Goal: Obtain resource: Obtain resource

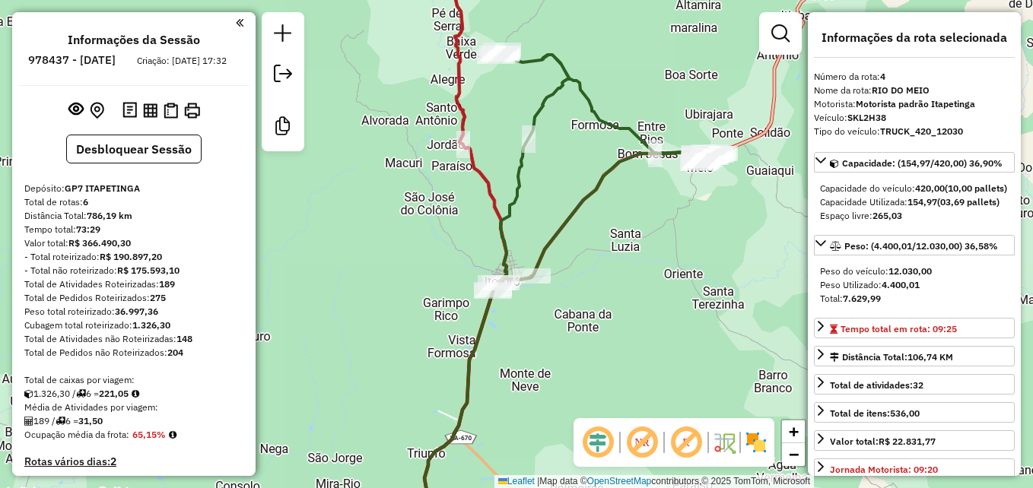
select select "**********"
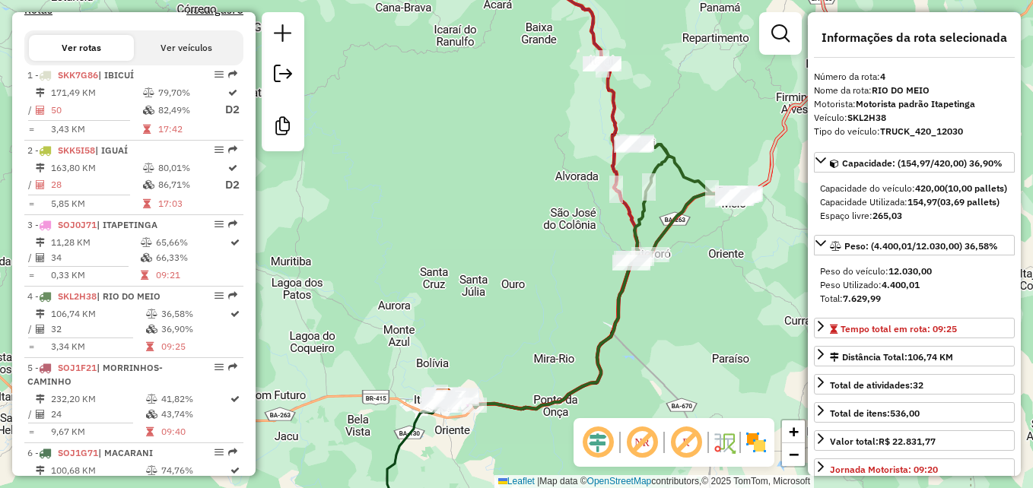
drag, startPoint x: 732, startPoint y: 334, endPoint x: 707, endPoint y: 256, distance: 81.3
click at [707, 256] on div "Janela de atendimento Grade de atendimento Capacidade Transportadoras Veículos …" at bounding box center [516, 244] width 1033 height 488
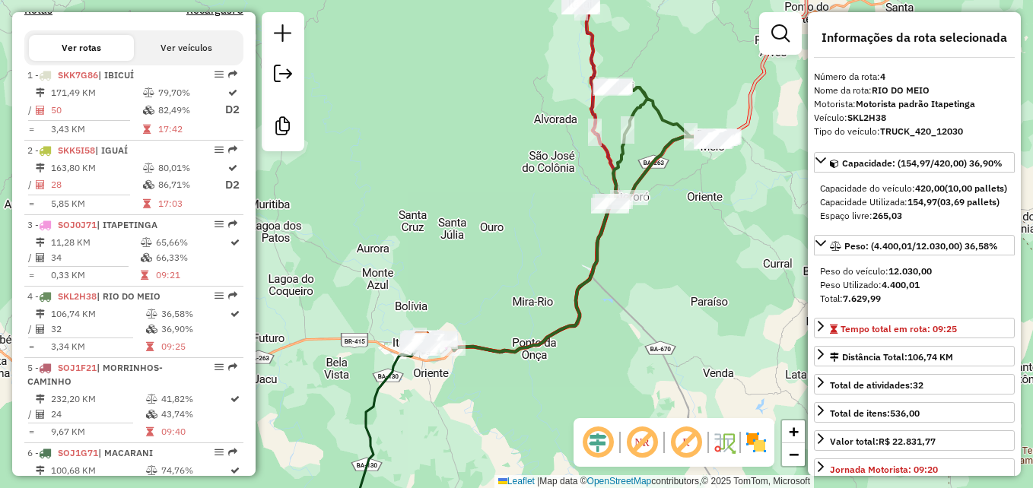
drag, startPoint x: 681, startPoint y: 218, endPoint x: 699, endPoint y: 249, distance: 36.1
click at [699, 249] on div "Janela de atendimento Grade de atendimento Capacidade Transportadoras Veículos …" at bounding box center [516, 244] width 1033 height 488
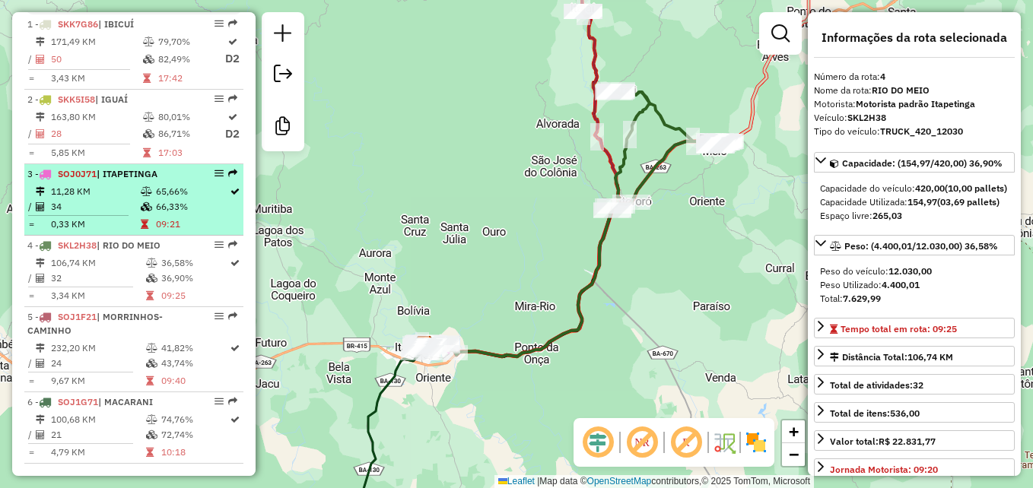
scroll to position [608, 0]
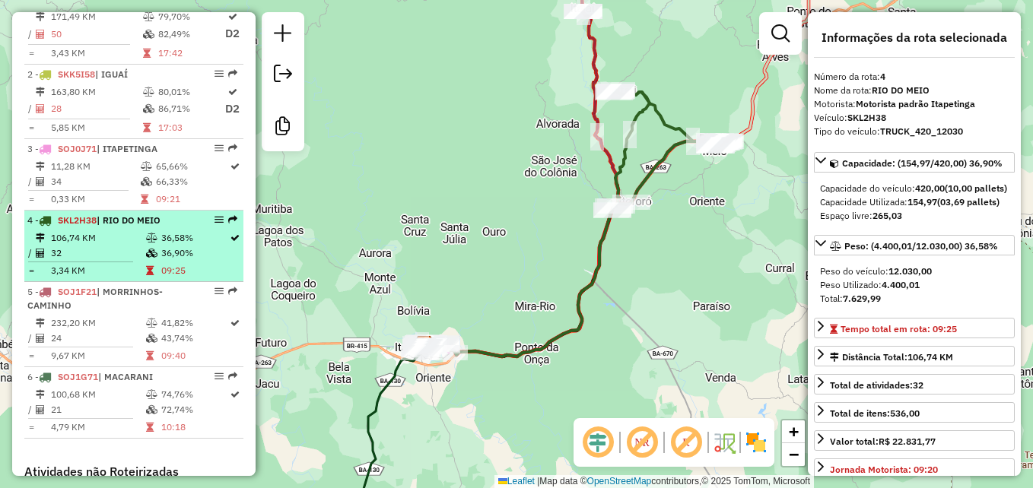
click at [165, 246] on td "36,58%" at bounding box center [194, 237] width 68 height 15
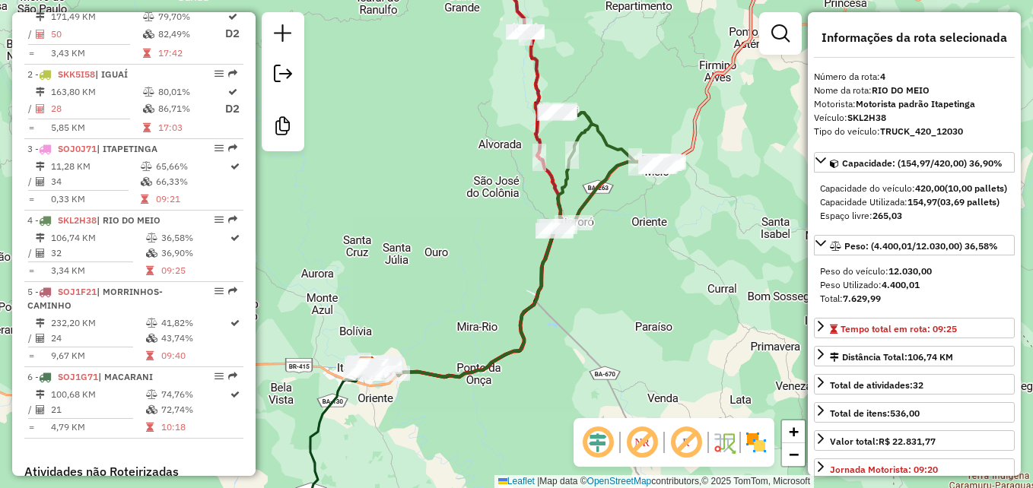
drag, startPoint x: 510, startPoint y: 223, endPoint x: 492, endPoint y: 296, distance: 75.2
click at [492, 296] on div "Janela de atendimento Grade de atendimento Capacidade Transportadoras Veículos …" at bounding box center [516, 244] width 1033 height 488
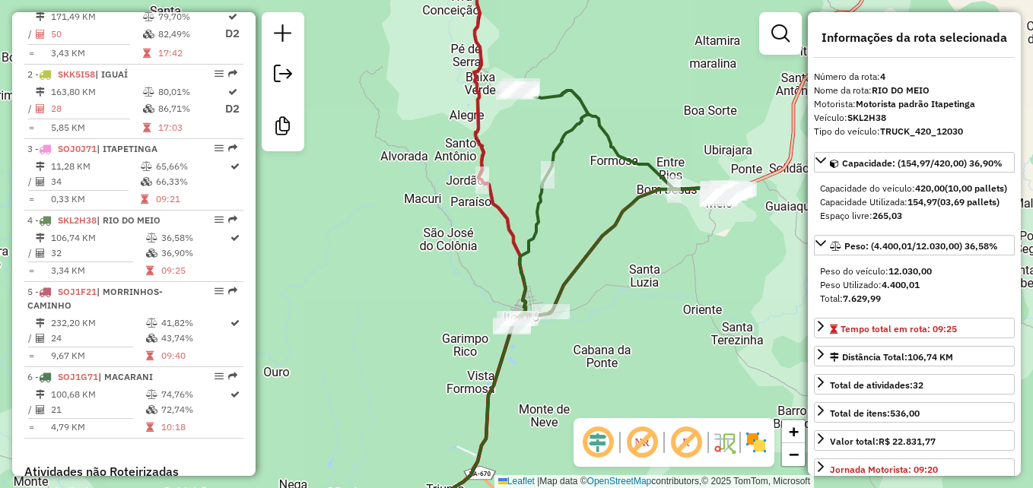
drag, startPoint x: 490, startPoint y: 275, endPoint x: 423, endPoint y: 290, distance: 69.4
click at [423, 290] on div "Janela de atendimento Grade de atendimento Capacidade Transportadoras Veículos …" at bounding box center [516, 244] width 1033 height 488
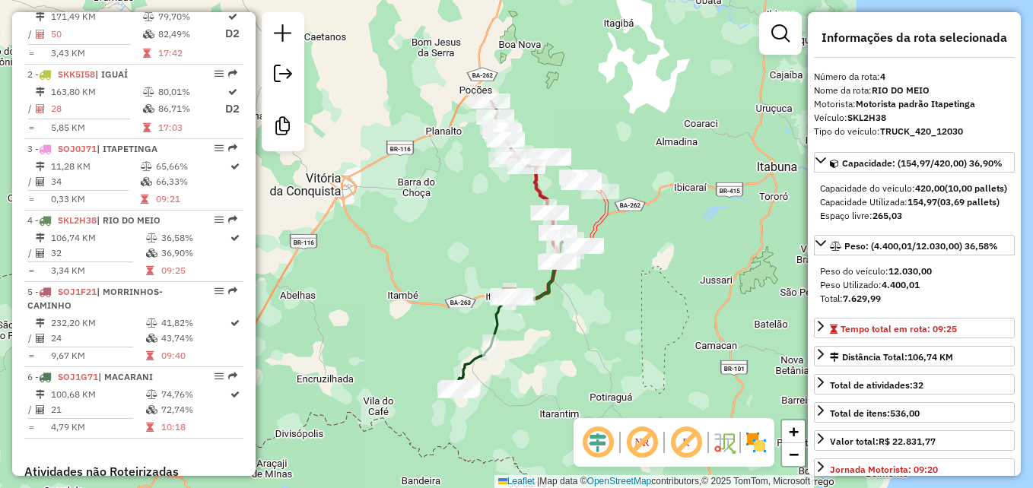
drag, startPoint x: 432, startPoint y: 157, endPoint x: 449, endPoint y: 224, distance: 68.2
click at [449, 224] on div "Janela de atendimento Grade de atendimento Capacidade Transportadoras Veículos …" at bounding box center [516, 244] width 1033 height 488
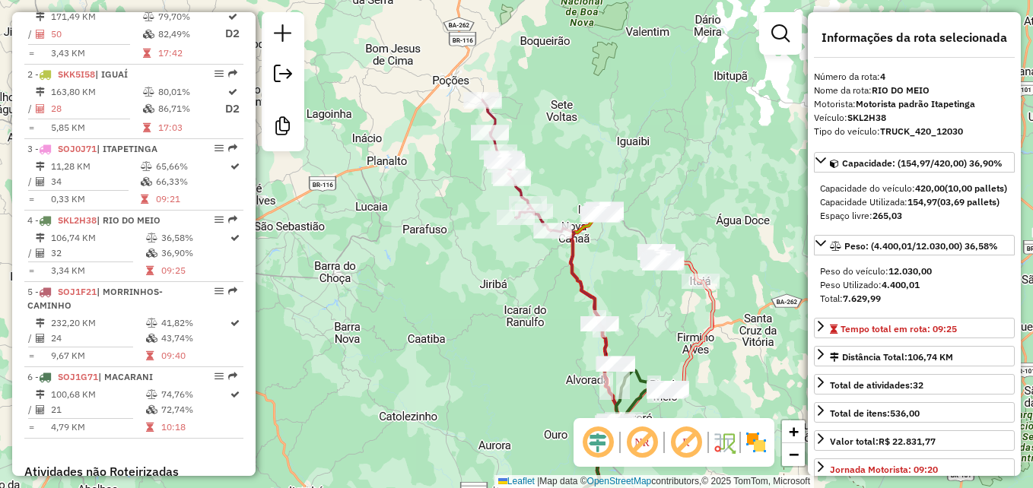
drag, startPoint x: 496, startPoint y: 211, endPoint x: 456, endPoint y: 319, distance: 115.7
click at [456, 319] on div "Janela de atendimento Grade de atendimento Capacidade Transportadoras Veículos …" at bounding box center [516, 244] width 1033 height 488
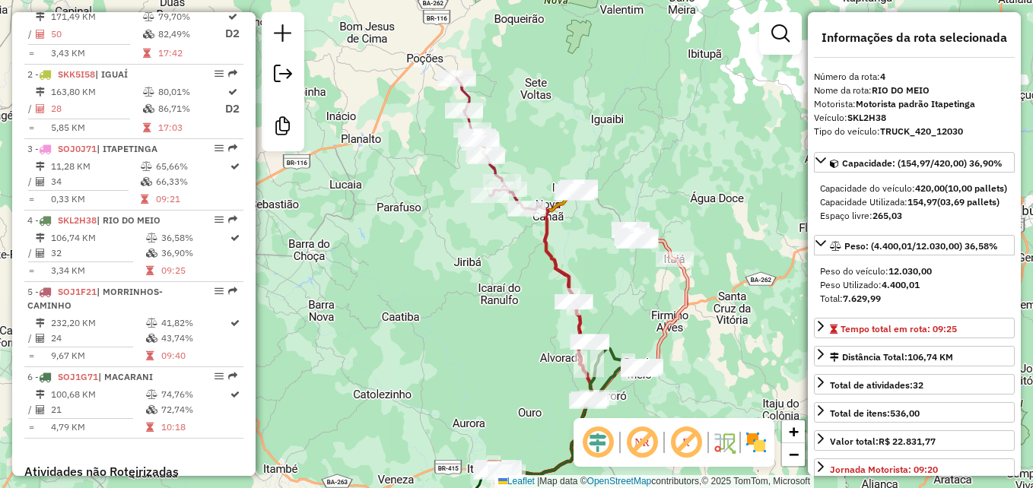
drag, startPoint x: 510, startPoint y: 384, endPoint x: 485, endPoint y: 292, distance: 95.4
click at [485, 292] on div "Janela de atendimento Grade de atendimento Capacidade Transportadoras Veículos …" at bounding box center [516, 244] width 1033 height 488
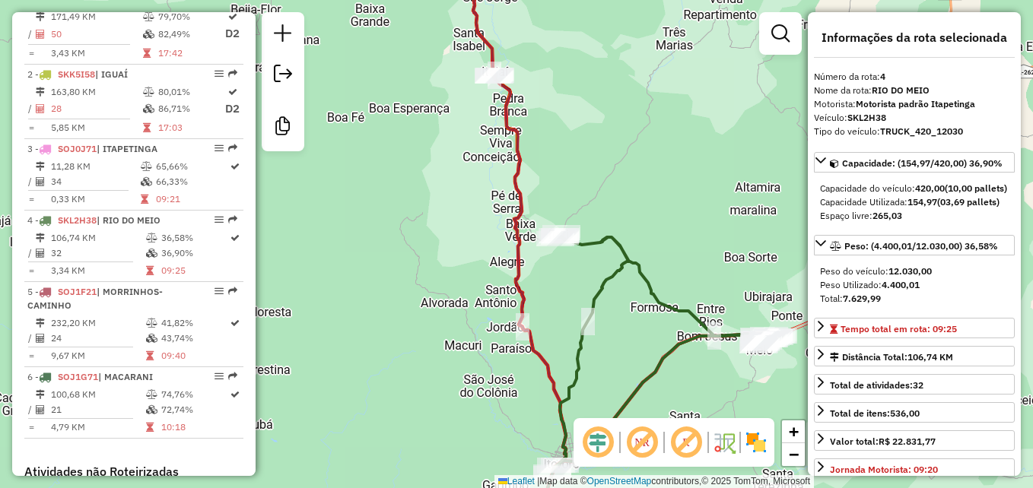
drag, startPoint x: 565, startPoint y: 302, endPoint x: 275, endPoint y: 266, distance: 291.9
click at [272, 265] on div "Janela de atendimento Grade de atendimento Capacidade Transportadoras Veículos …" at bounding box center [516, 244] width 1033 height 488
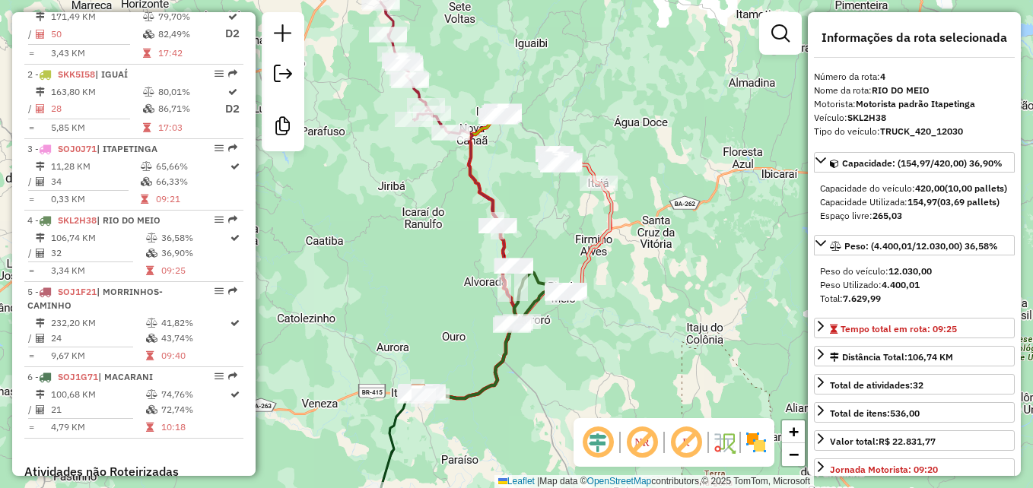
drag, startPoint x: 344, startPoint y: 256, endPoint x: 442, endPoint y: 269, distance: 98.2
click at [442, 269] on div "Janela de atendimento Grade de atendimento Capacidade Transportadoras Veículos …" at bounding box center [516, 244] width 1033 height 488
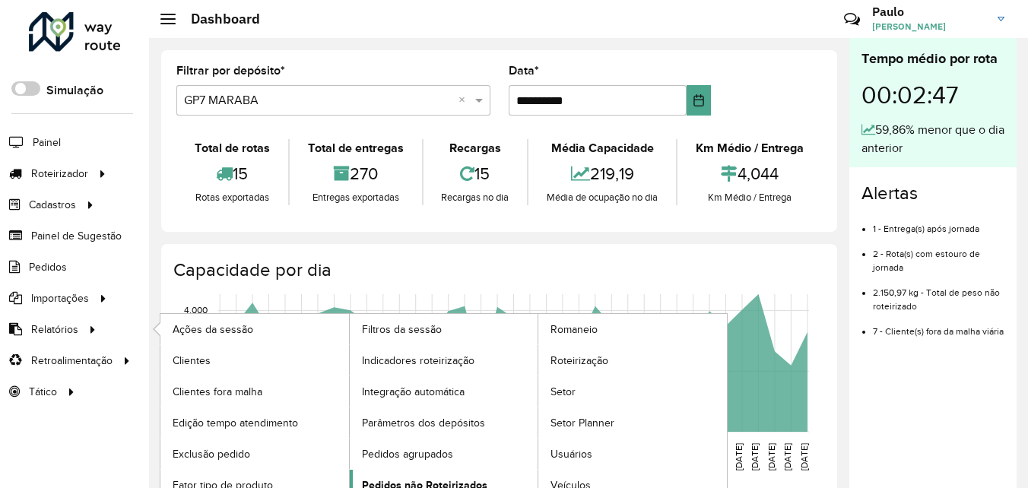
click at [396, 484] on span "Pedidos não Roteirizados" at bounding box center [424, 486] width 125 height 16
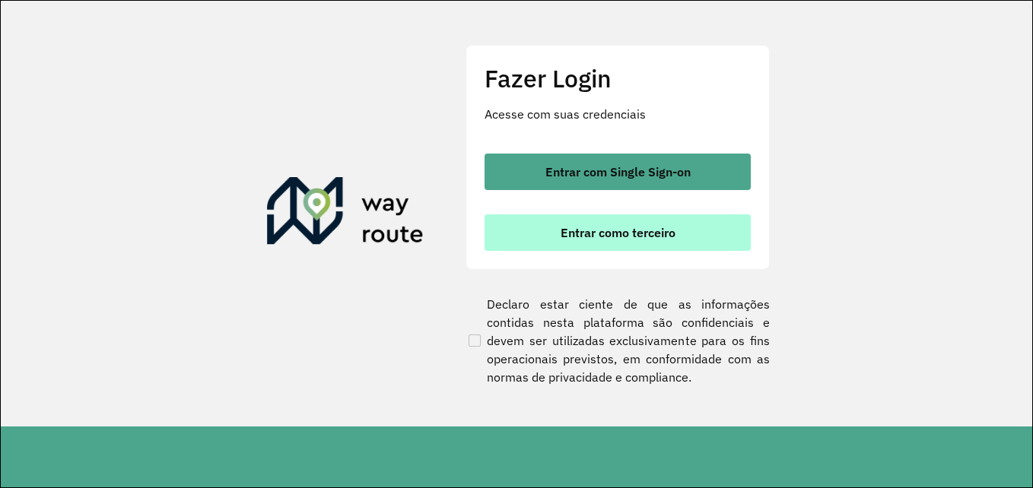
click at [593, 234] on span "Entrar como terceiro" at bounding box center [617, 233] width 115 height 12
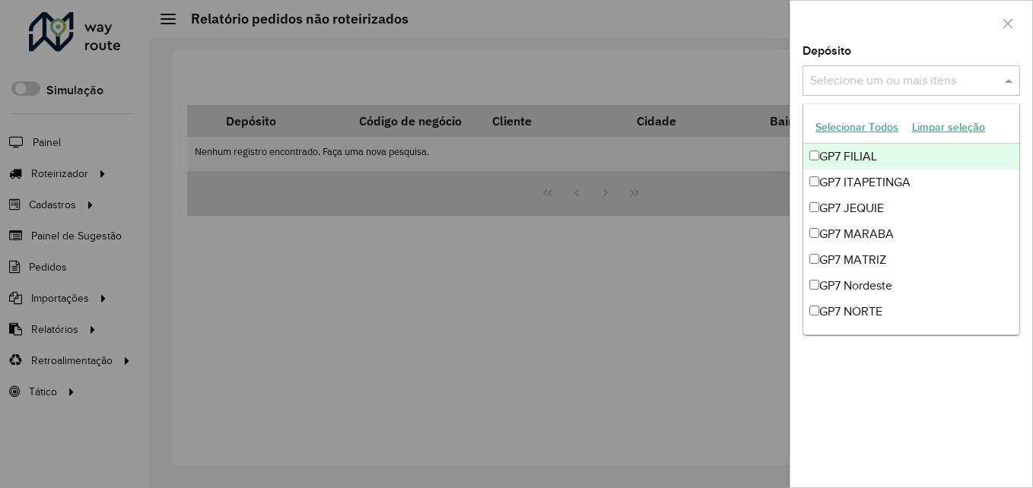
click at [859, 81] on input "text" at bounding box center [903, 81] width 195 height 18
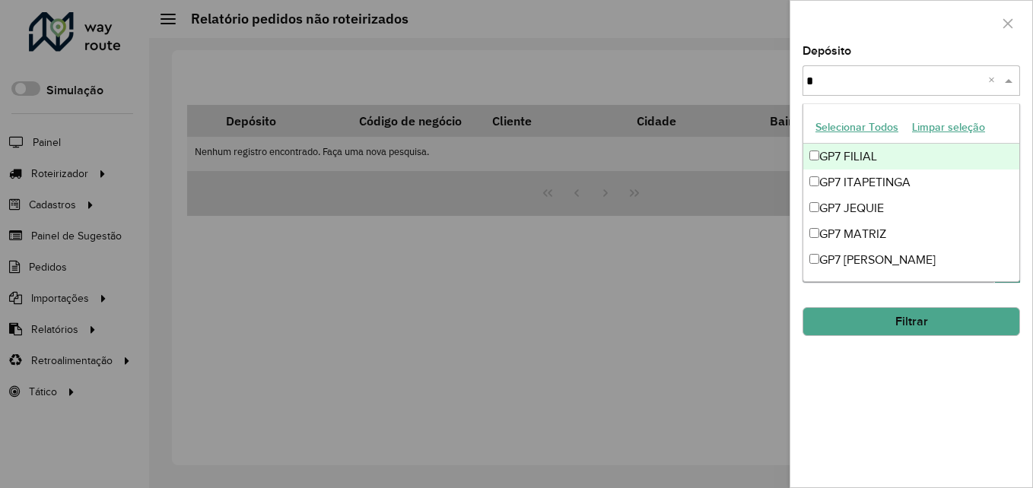
type input "**"
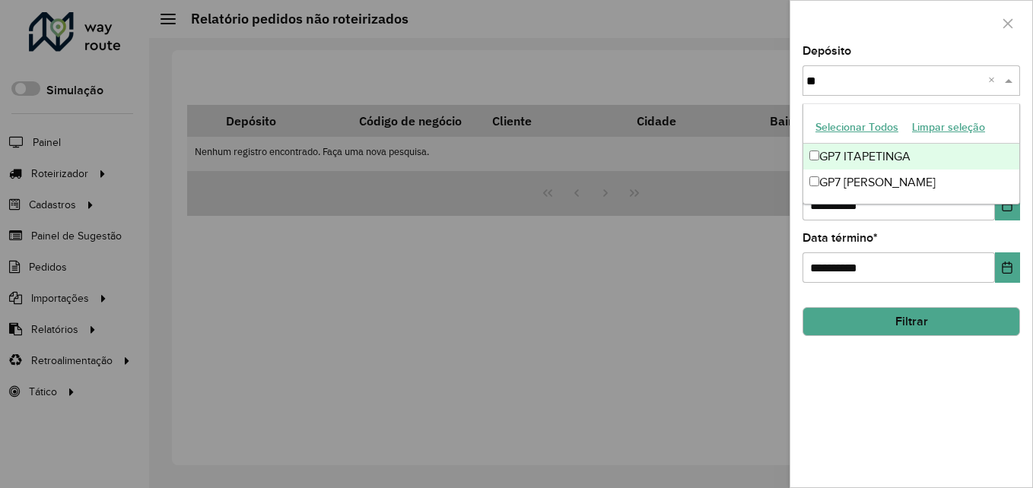
click at [860, 152] on div "GP7 ITAPETINGA" at bounding box center [911, 157] width 216 height 26
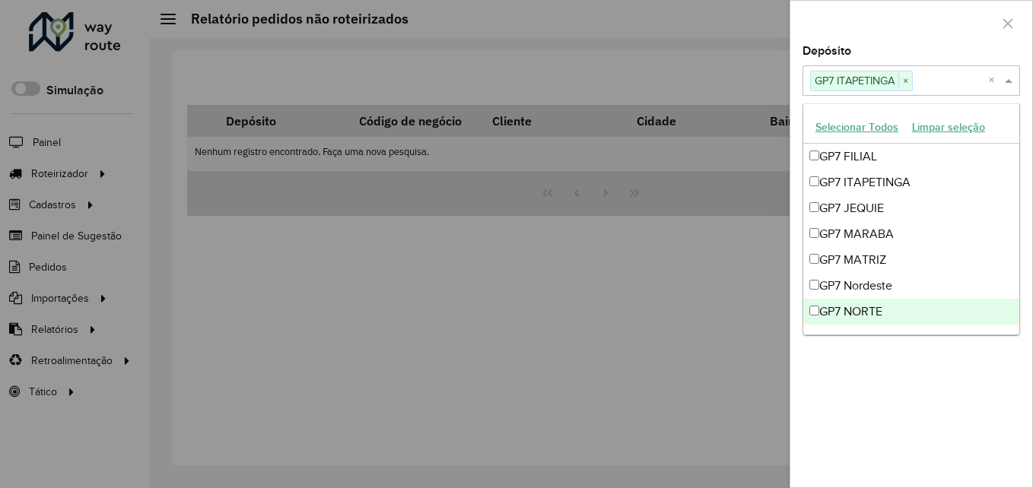
click at [894, 382] on div "**********" at bounding box center [911, 267] width 242 height 442
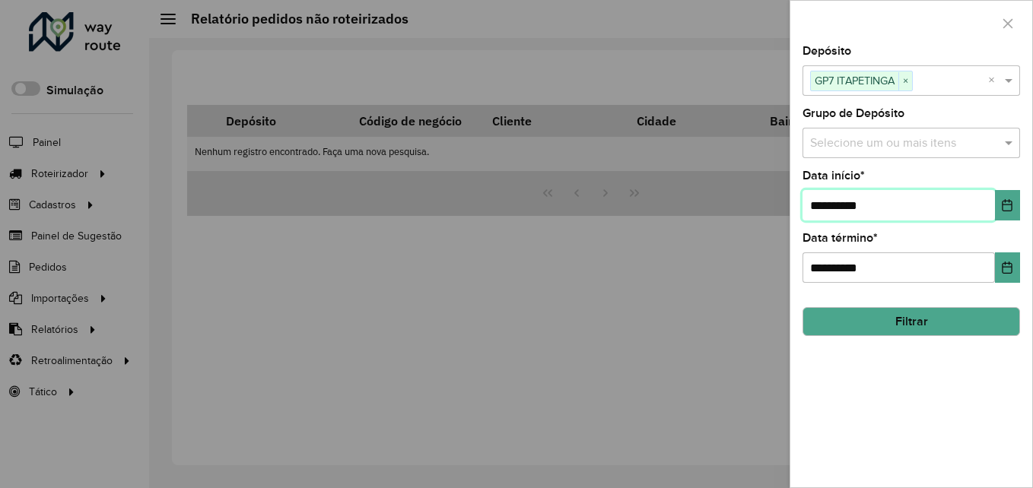
click at [823, 203] on input "**********" at bounding box center [898, 205] width 192 height 30
type input "**********"
click at [900, 327] on button "Filtrar" at bounding box center [910, 321] width 217 height 29
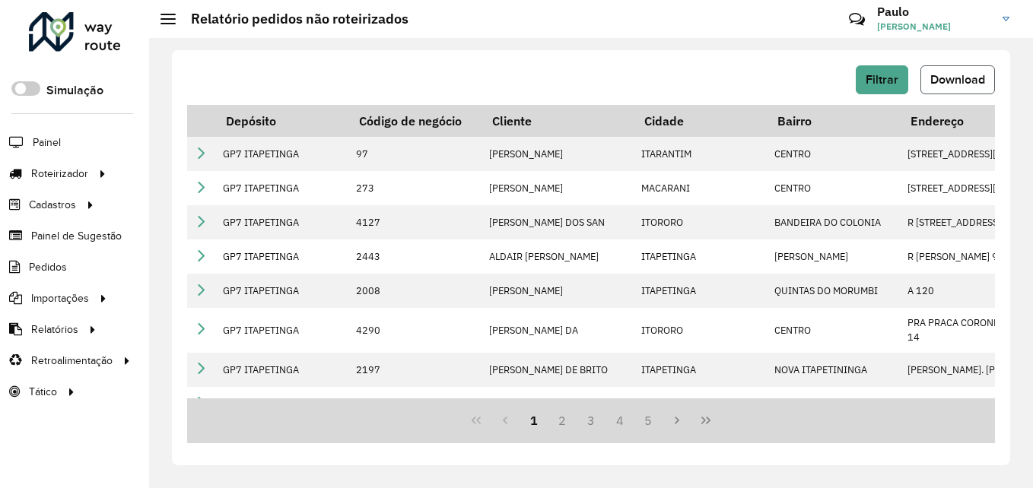
click at [946, 71] on button "Download" at bounding box center [957, 79] width 75 height 29
